Goal: Task Accomplishment & Management: Manage account settings

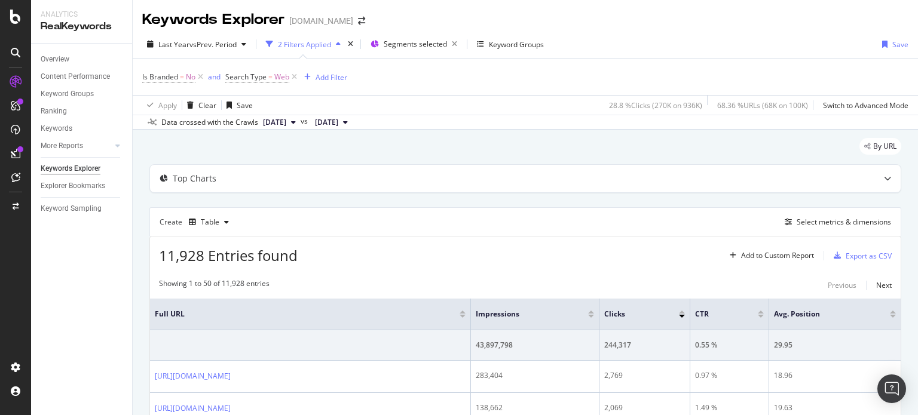
scroll to position [358, 0]
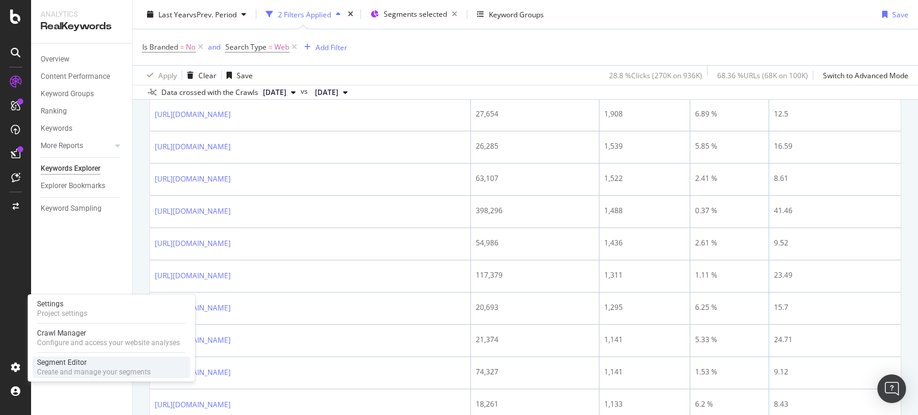
click at [68, 366] on div "Segment Editor" at bounding box center [93, 363] width 113 height 10
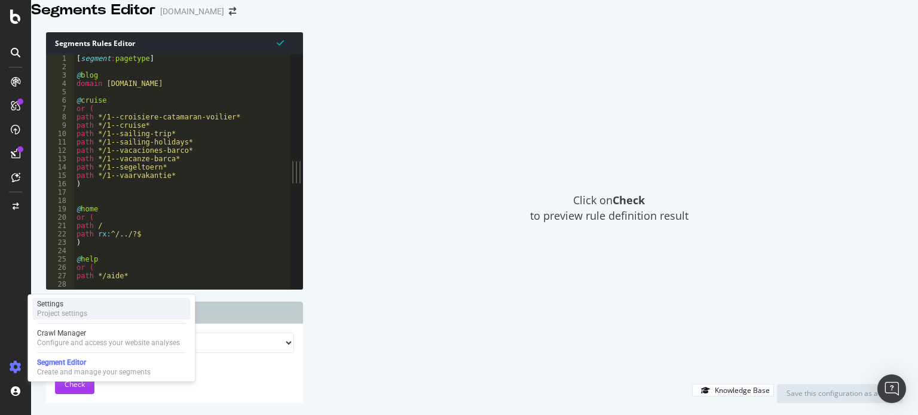
click at [78, 309] on div "Project settings" at bounding box center [62, 314] width 50 height 10
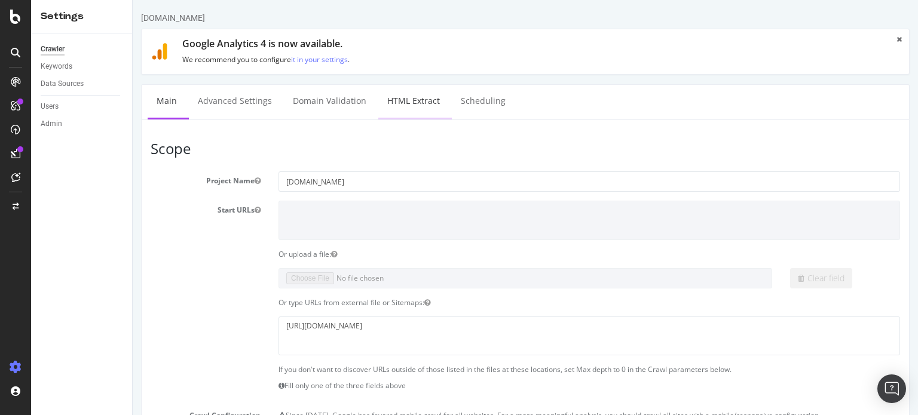
click at [411, 104] on link "HTML Extract" at bounding box center [413, 101] width 70 height 33
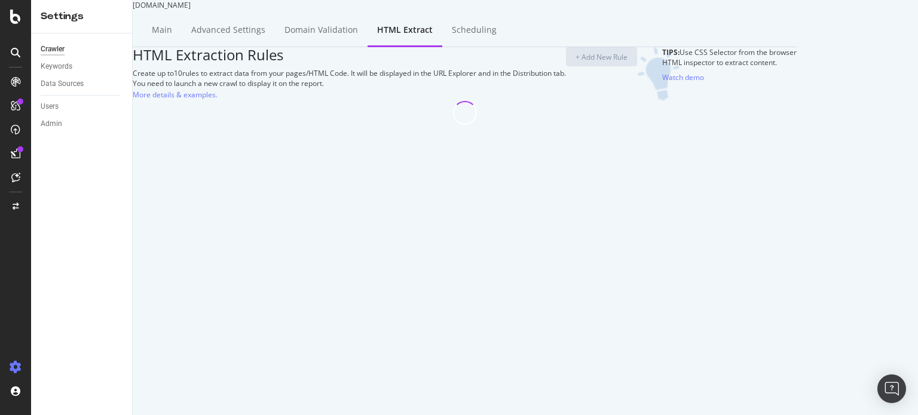
select select "html.length"
select select "count"
select select "list"
select select "html.length"
select select "exist"
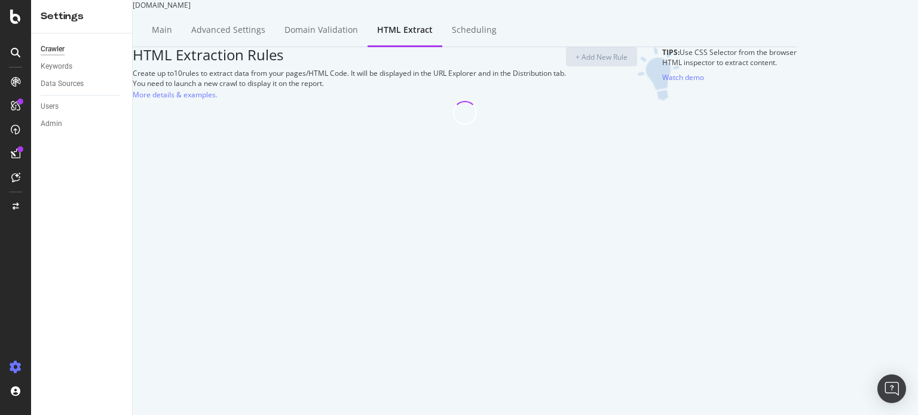
select select "exist"
select select "i"
select select "count"
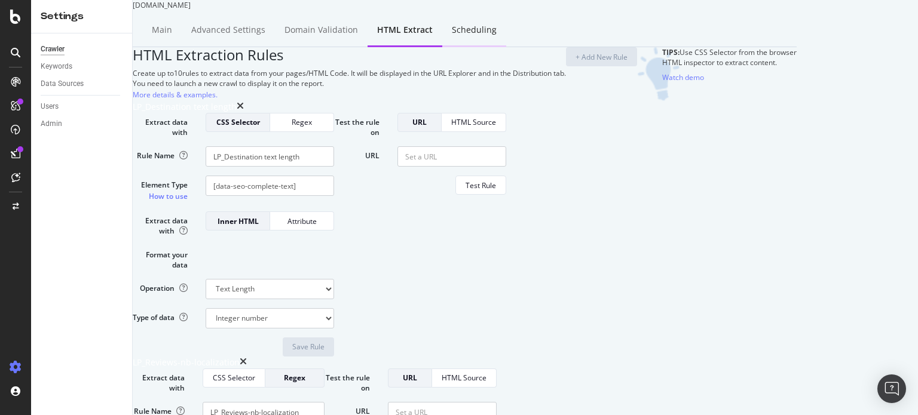
click at [481, 47] on div "Scheduling" at bounding box center [474, 30] width 64 height 33
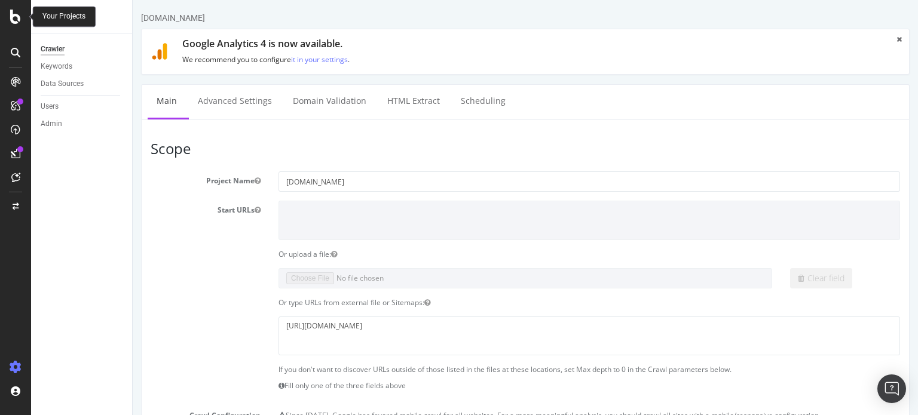
click at [13, 17] on icon at bounding box center [15, 17] width 11 height 14
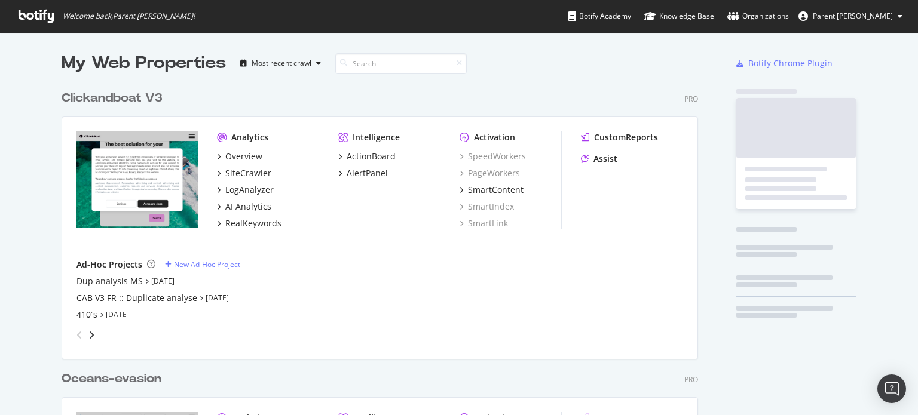
scroll to position [406, 899]
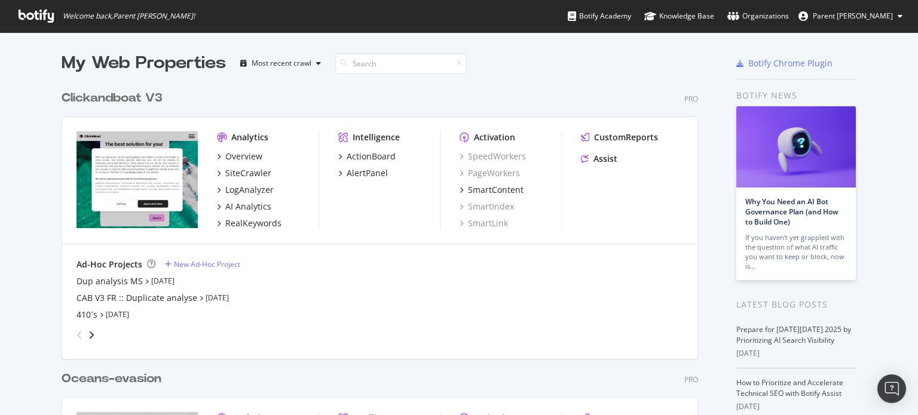
click at [146, 97] on div "Clickandboat V3" at bounding box center [112, 98] width 101 height 17
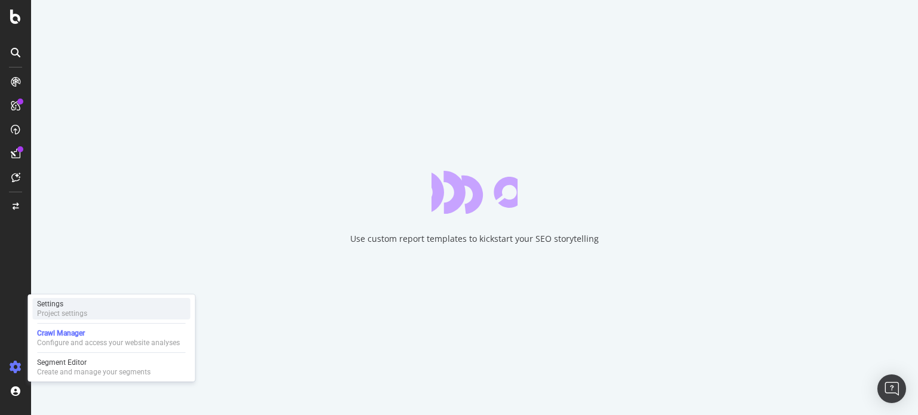
click at [73, 304] on div "Settings" at bounding box center [62, 304] width 50 height 10
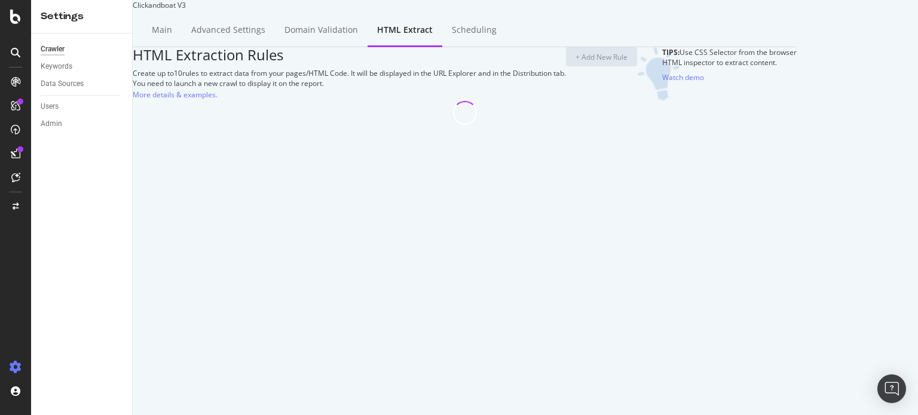
select select "list"
select select "count"
select select "html.length"
select select "count"
select select "html.length"
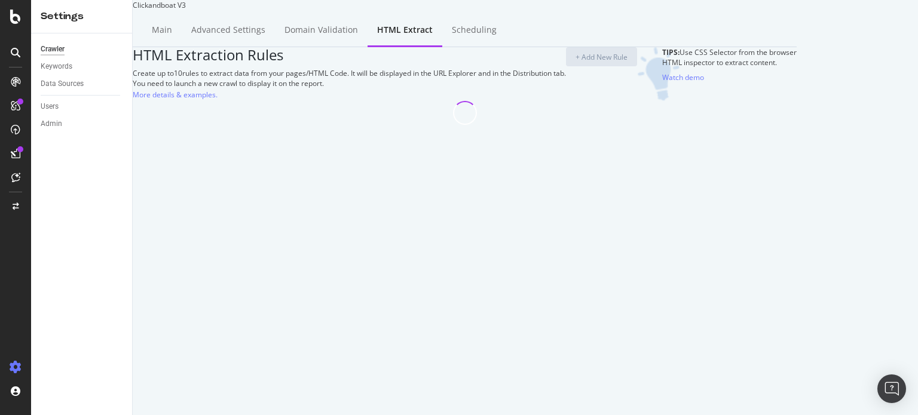
select select "i"
select select "exist"
select select "count"
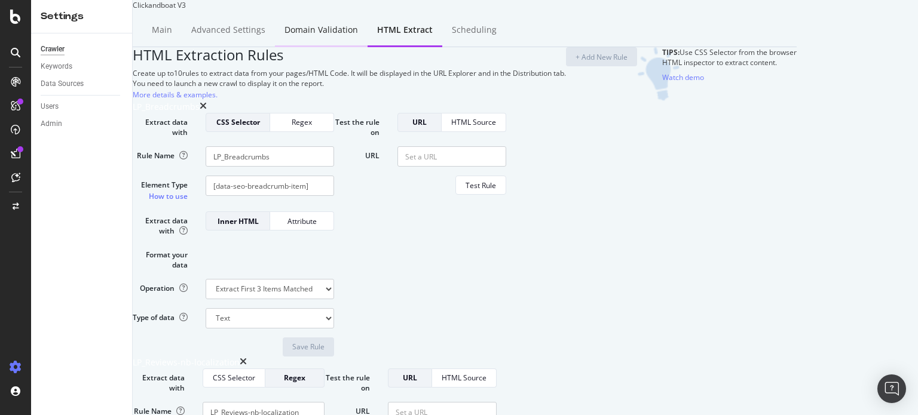
click at [336, 36] on div "Domain Validation" at bounding box center [320, 30] width 73 height 12
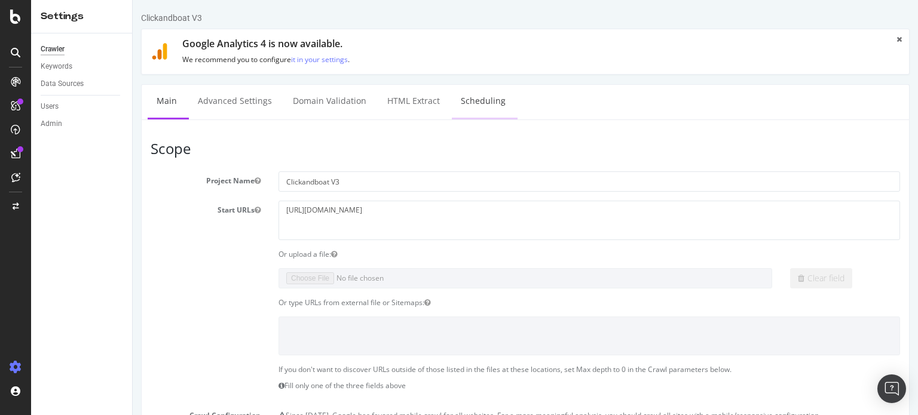
click at [473, 109] on link "Scheduling" at bounding box center [483, 101] width 63 height 33
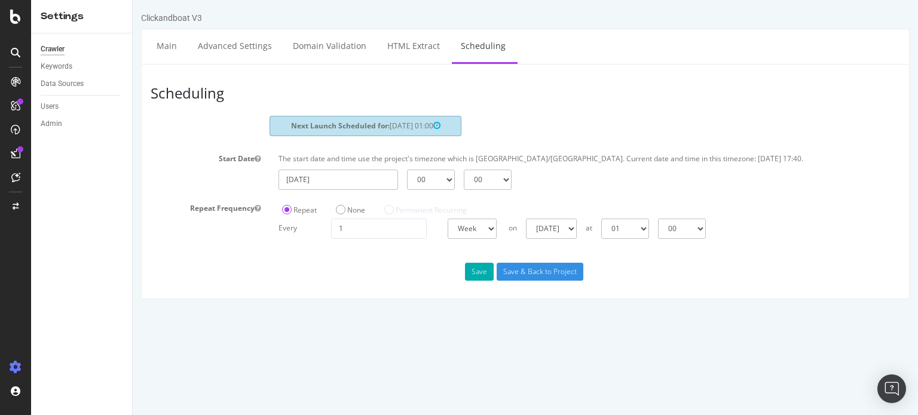
click at [355, 181] on input "[DATE]" at bounding box center [337, 180] width 119 height 20
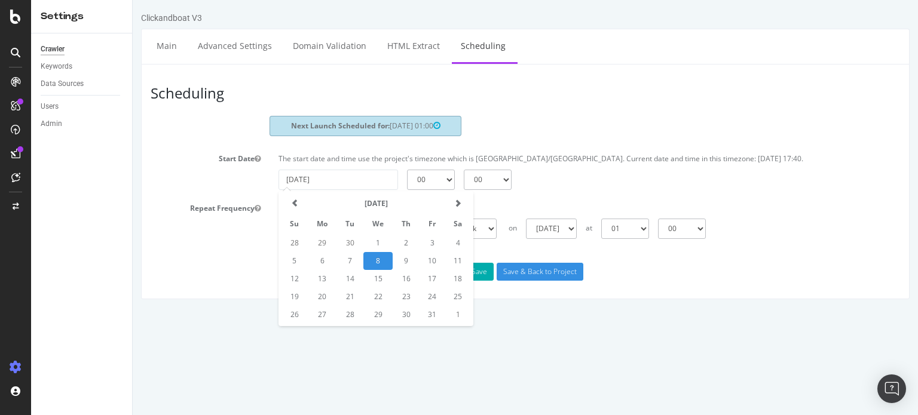
click at [554, 116] on div "Next Launch Scheduled for: [DATE] 01:00" at bounding box center [525, 128] width 767 height 24
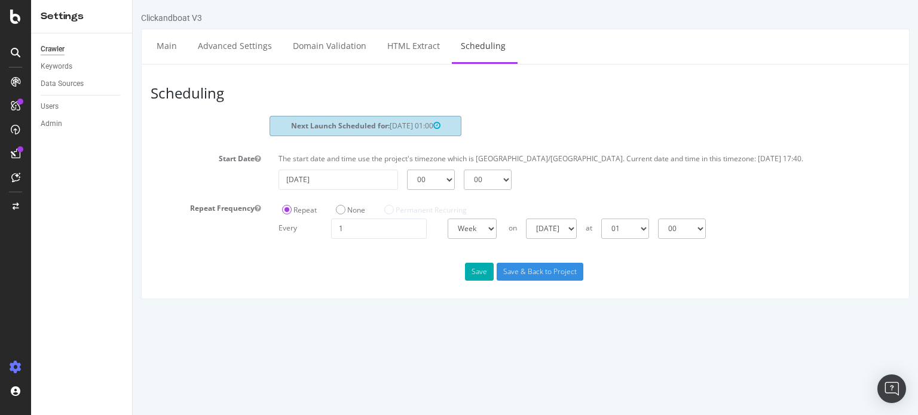
click at [569, 106] on header "Scheduling" at bounding box center [525, 94] width 761 height 42
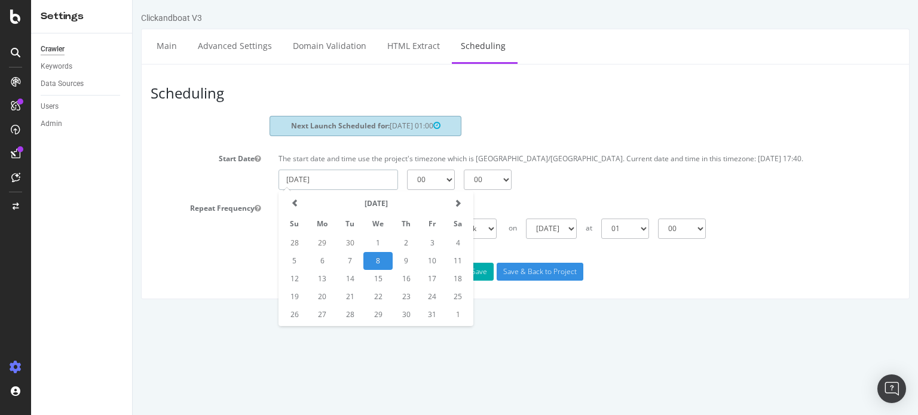
click at [369, 179] on input "[DATE]" at bounding box center [337, 180] width 119 height 20
click at [569, 108] on header "Scheduling" at bounding box center [525, 94] width 761 height 42
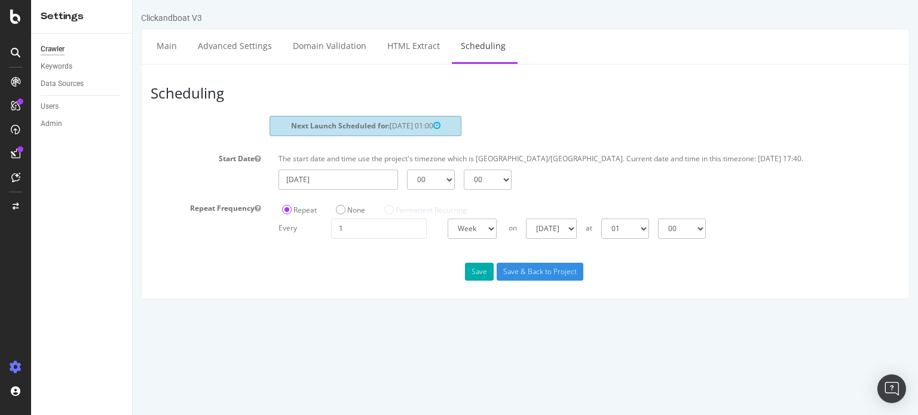
click at [366, 180] on input "[DATE]" at bounding box center [337, 180] width 119 height 20
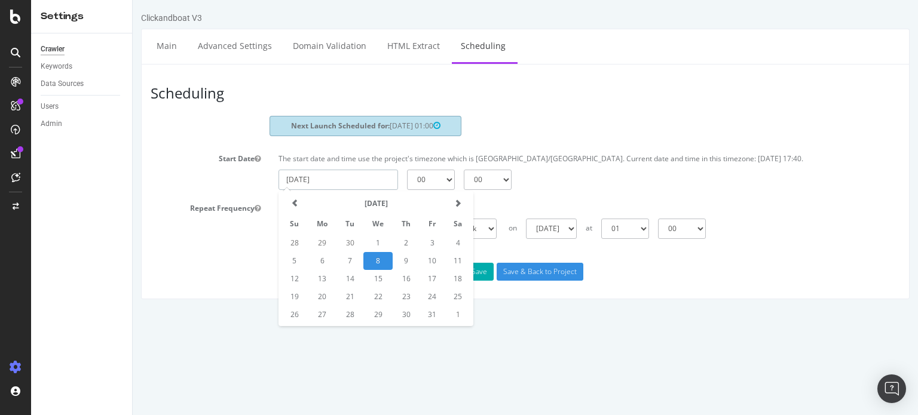
type input "[DATE]"
click at [430, 173] on select "00 01 02 03 04 05 06 07 08 09 10 11 12 13 14 15 16 17 18 19 20 21 22 23" at bounding box center [431, 180] width 48 height 20
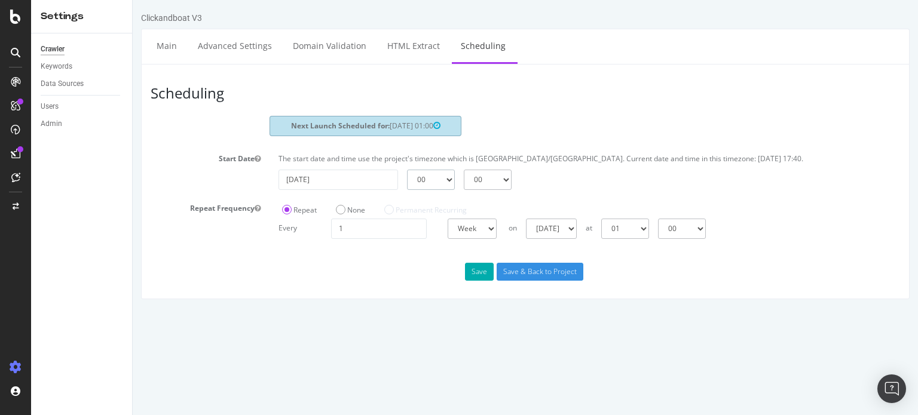
select select "2"
click at [407, 170] on select "00 01 02 03 04 05 06 07 08 09 10 11 12 13 14 15 16 17 18 19 20 21 22 23" at bounding box center [431, 180] width 48 height 20
click at [479, 272] on button "Save" at bounding box center [479, 272] width 29 height 18
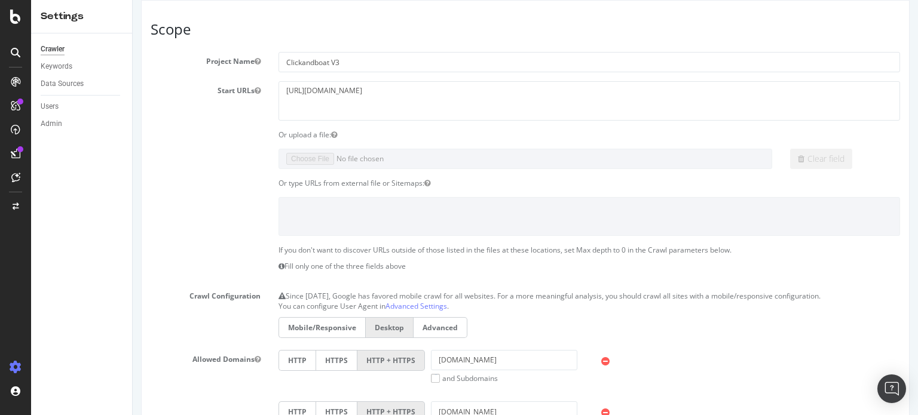
scroll to position [60, 0]
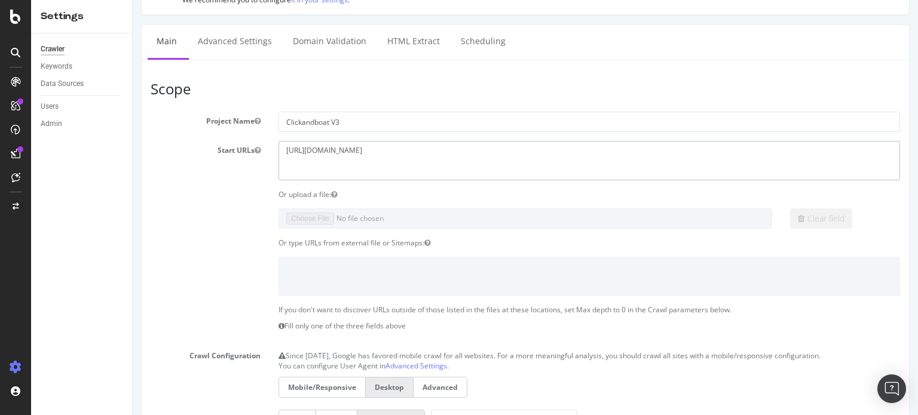
click at [381, 141] on textarea "[URL][DOMAIN_NAME]" at bounding box center [588, 160] width 621 height 39
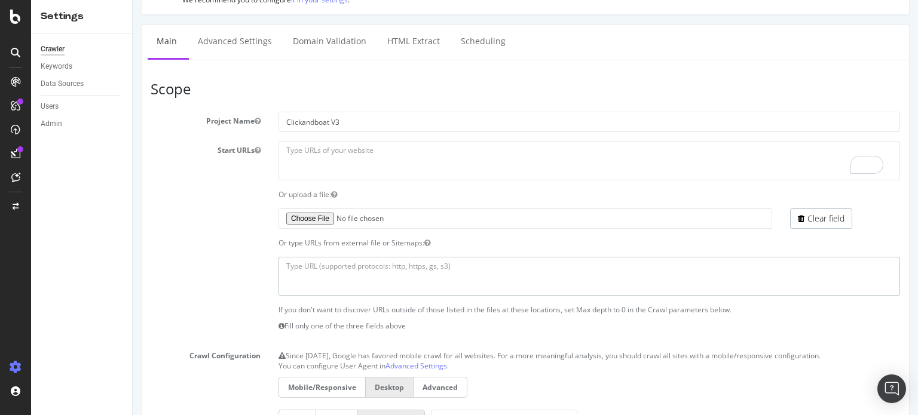
click at [303, 267] on textarea at bounding box center [588, 276] width 621 height 39
paste textarea "[URL][DOMAIN_NAME]"
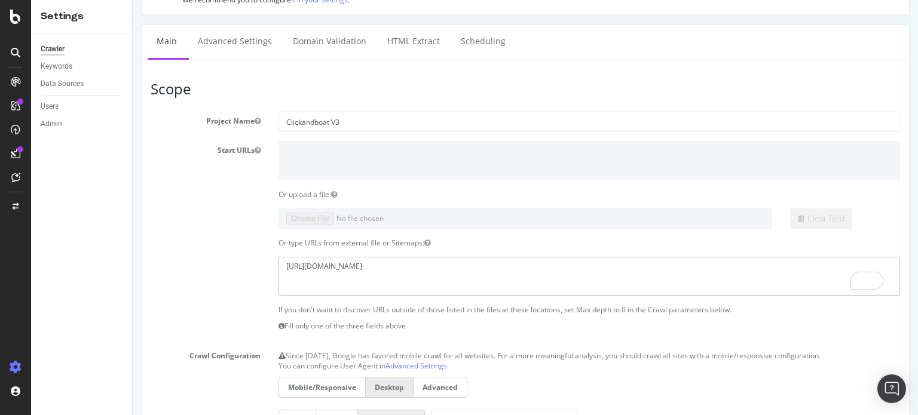
type textarea "[URL][DOMAIN_NAME]"
click at [228, 257] on label at bounding box center [206, 259] width 128 height 4
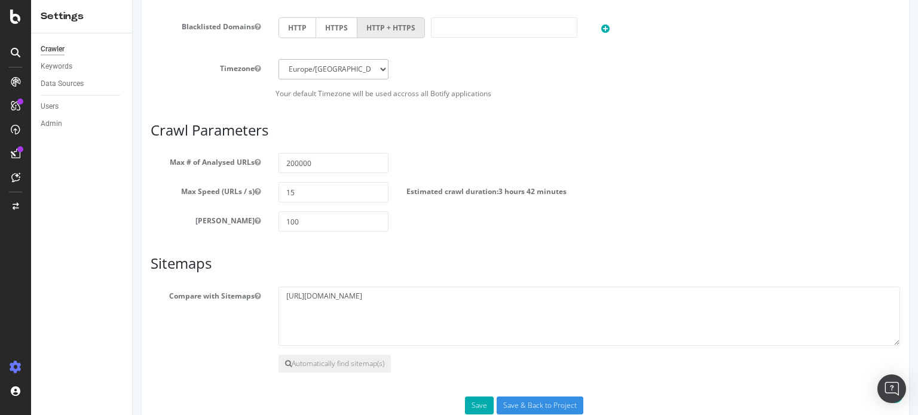
scroll to position [694, 0]
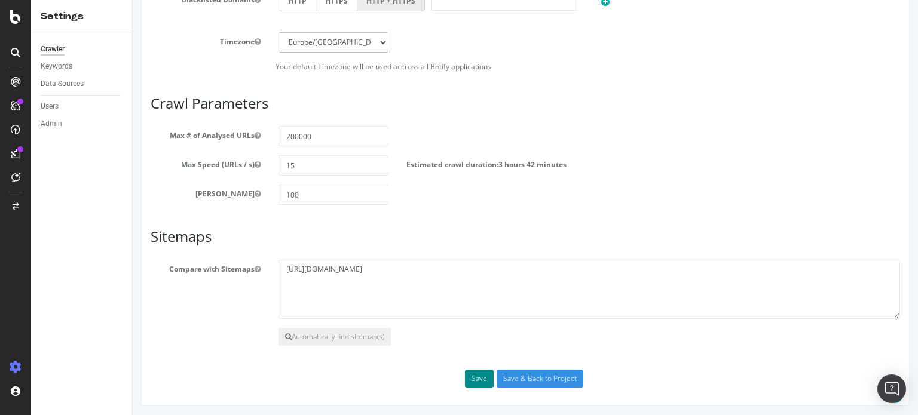
click at [478, 373] on button "Save" at bounding box center [479, 379] width 29 height 18
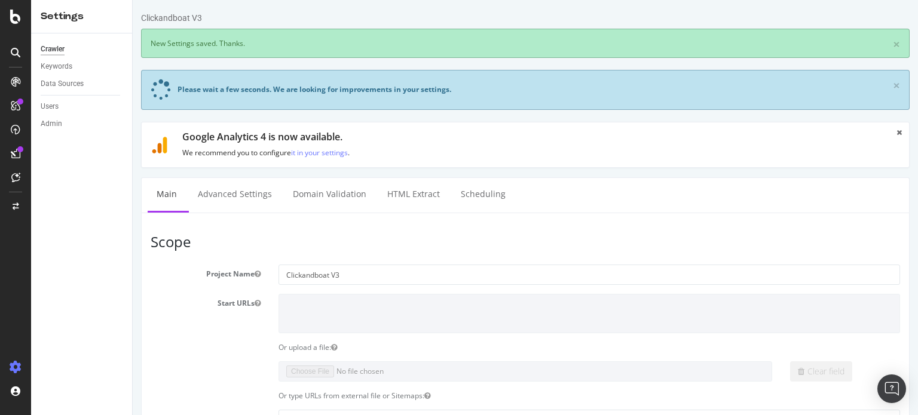
scroll to position [0, 0]
